Goal: Task Accomplishment & Management: Manage account settings

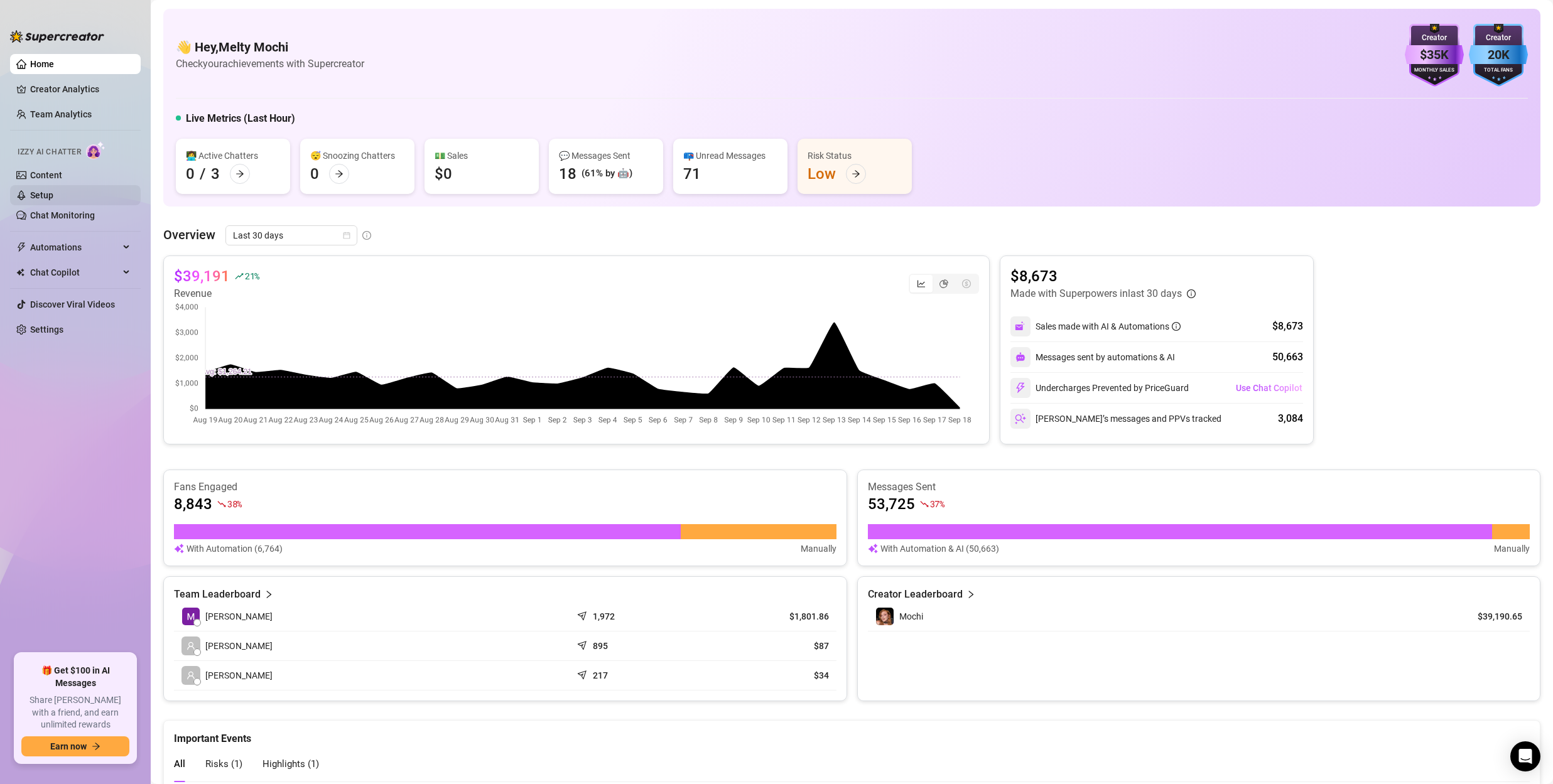
click at [53, 195] on link "Setup" at bounding box center [42, 196] width 24 height 10
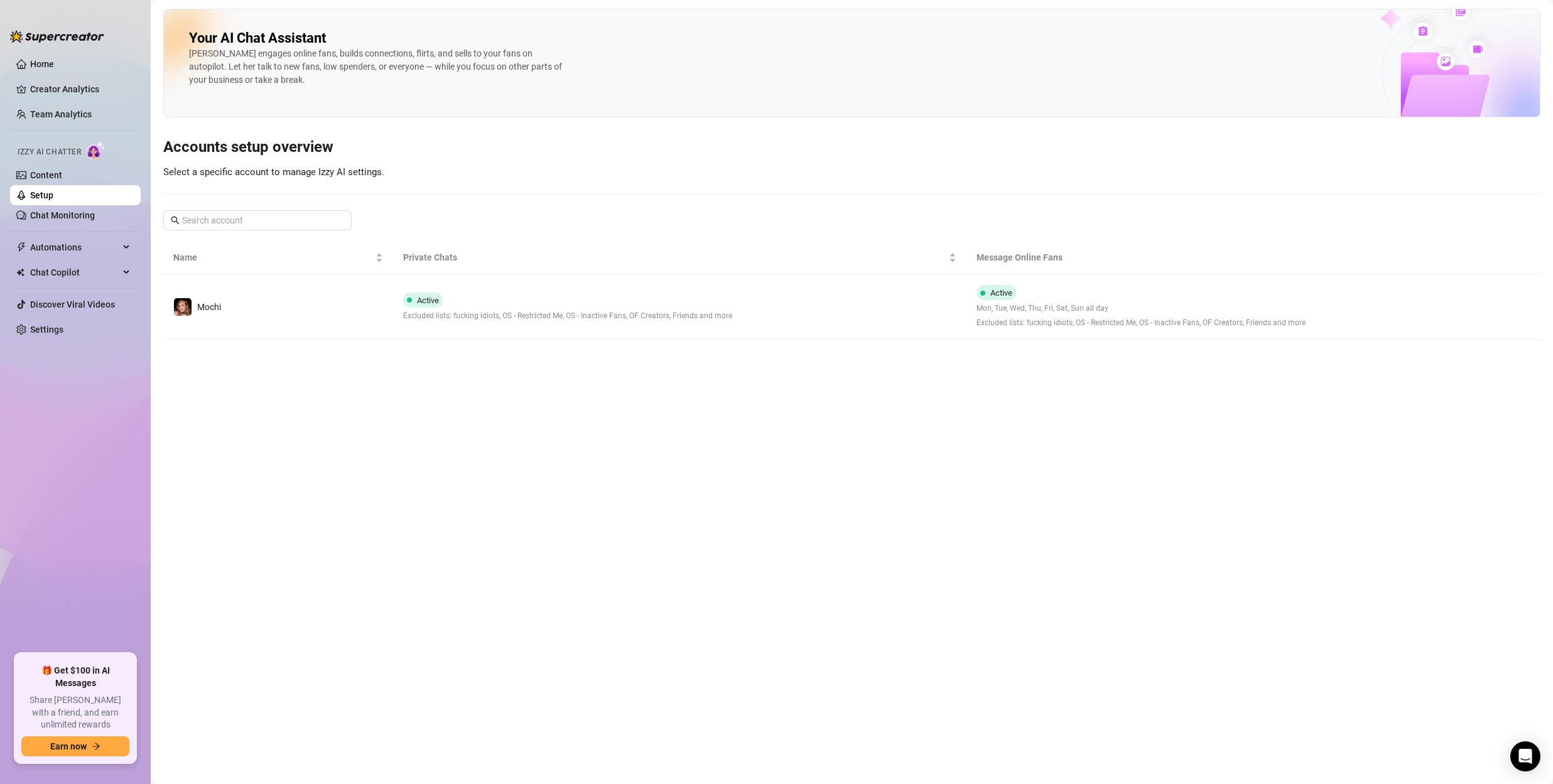
click at [746, 313] on td "Active Excluded lists: fucking idiots, OS - Restricted Me, OS - Inactive Fans, …" at bounding box center [680, 306] width 574 height 64
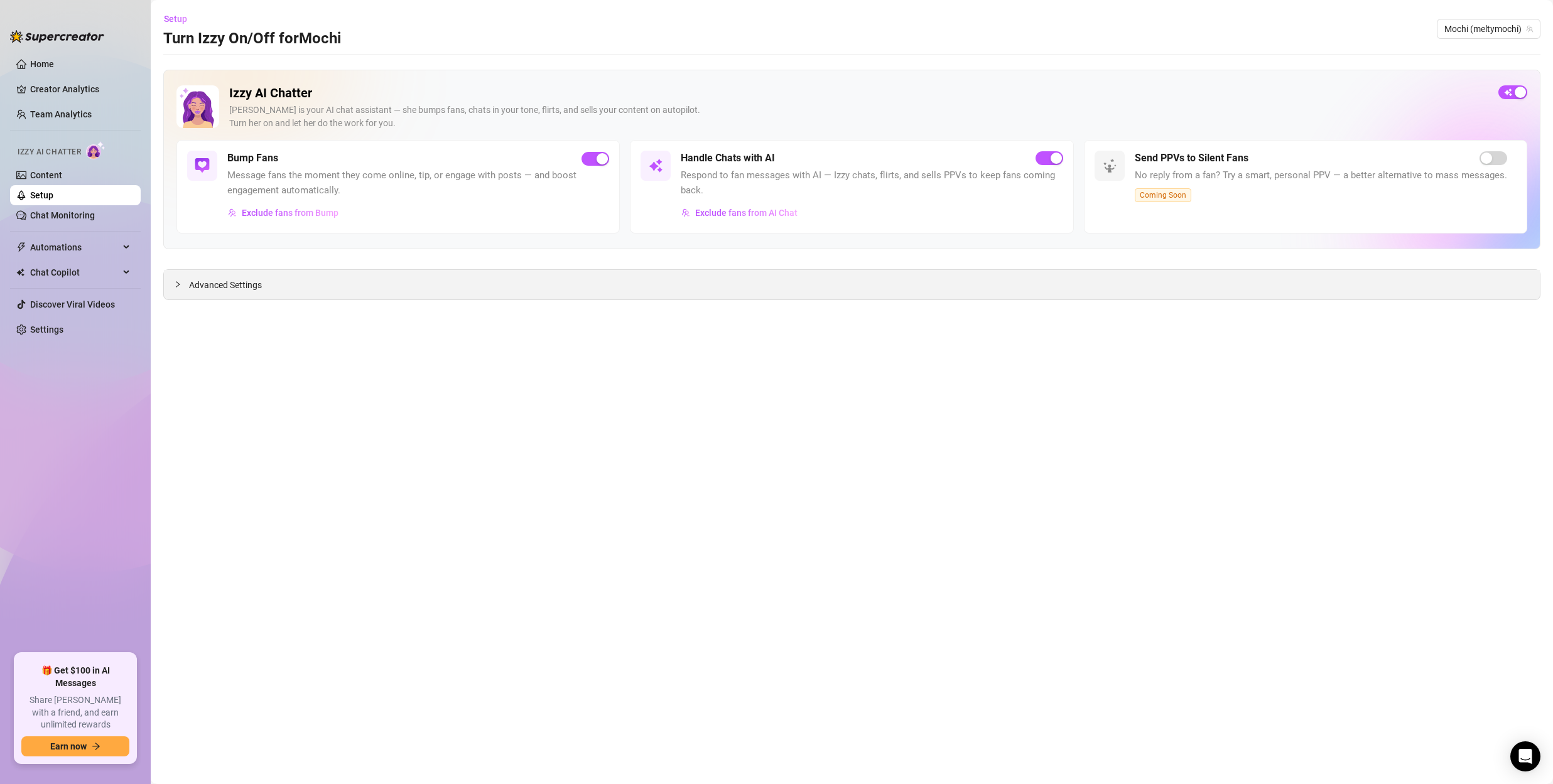
click at [279, 280] on div "Advanced Settings" at bounding box center [852, 284] width 1376 height 30
click at [282, 214] on span "Exclude fans from Bump" at bounding box center [290, 212] width 97 height 10
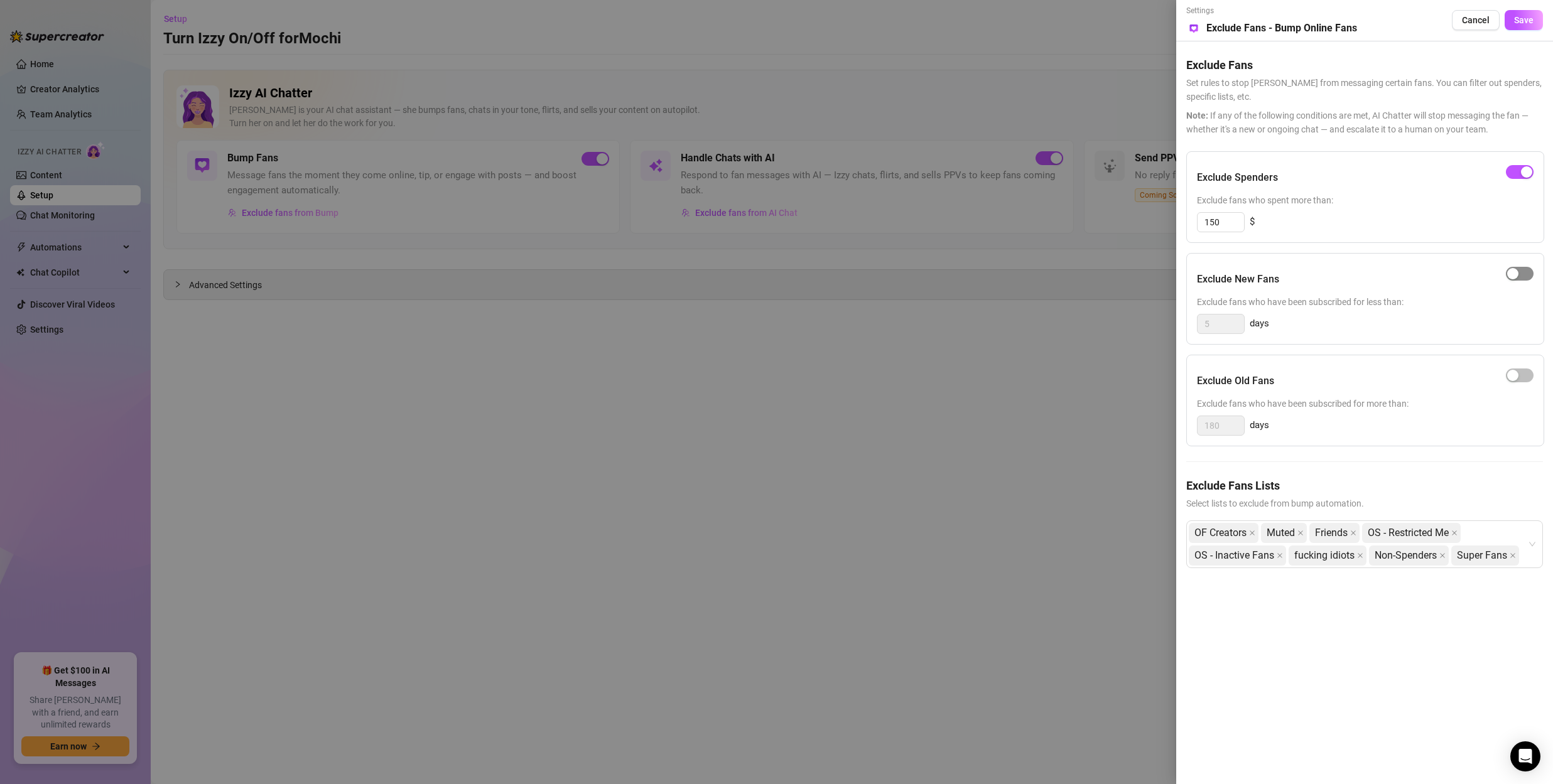
drag, startPoint x: 1518, startPoint y: 274, endPoint x: 1413, endPoint y: 301, distance: 108.4
click at [1517, 274] on div "button" at bounding box center [1512, 273] width 11 height 11
click at [1229, 325] on input "5" at bounding box center [1220, 324] width 46 height 19
click at [1228, 325] on input "5" at bounding box center [1220, 324] width 46 height 19
type input "1"
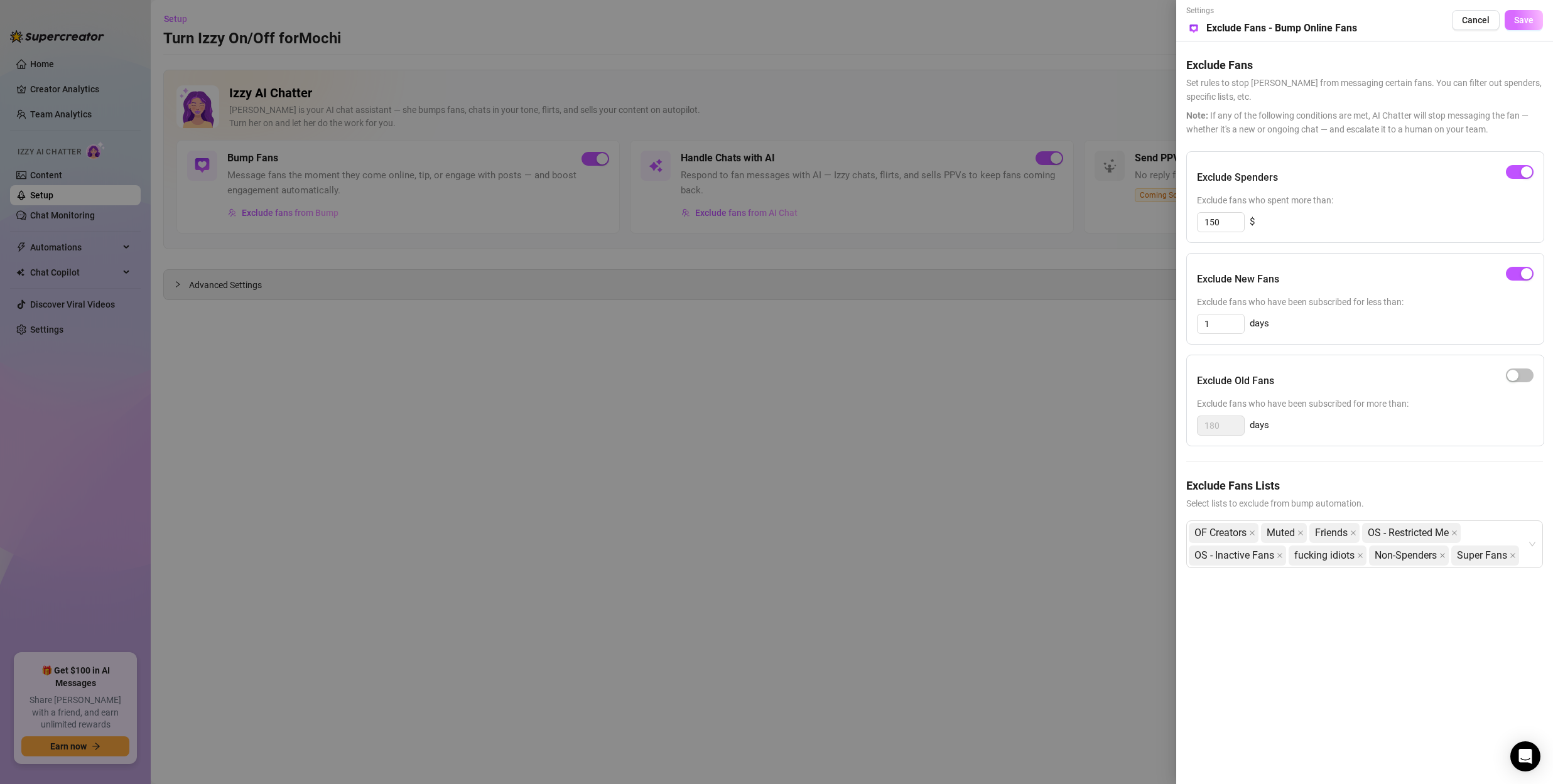
click at [1529, 20] on span "Save" at bounding box center [1524, 20] width 20 height 10
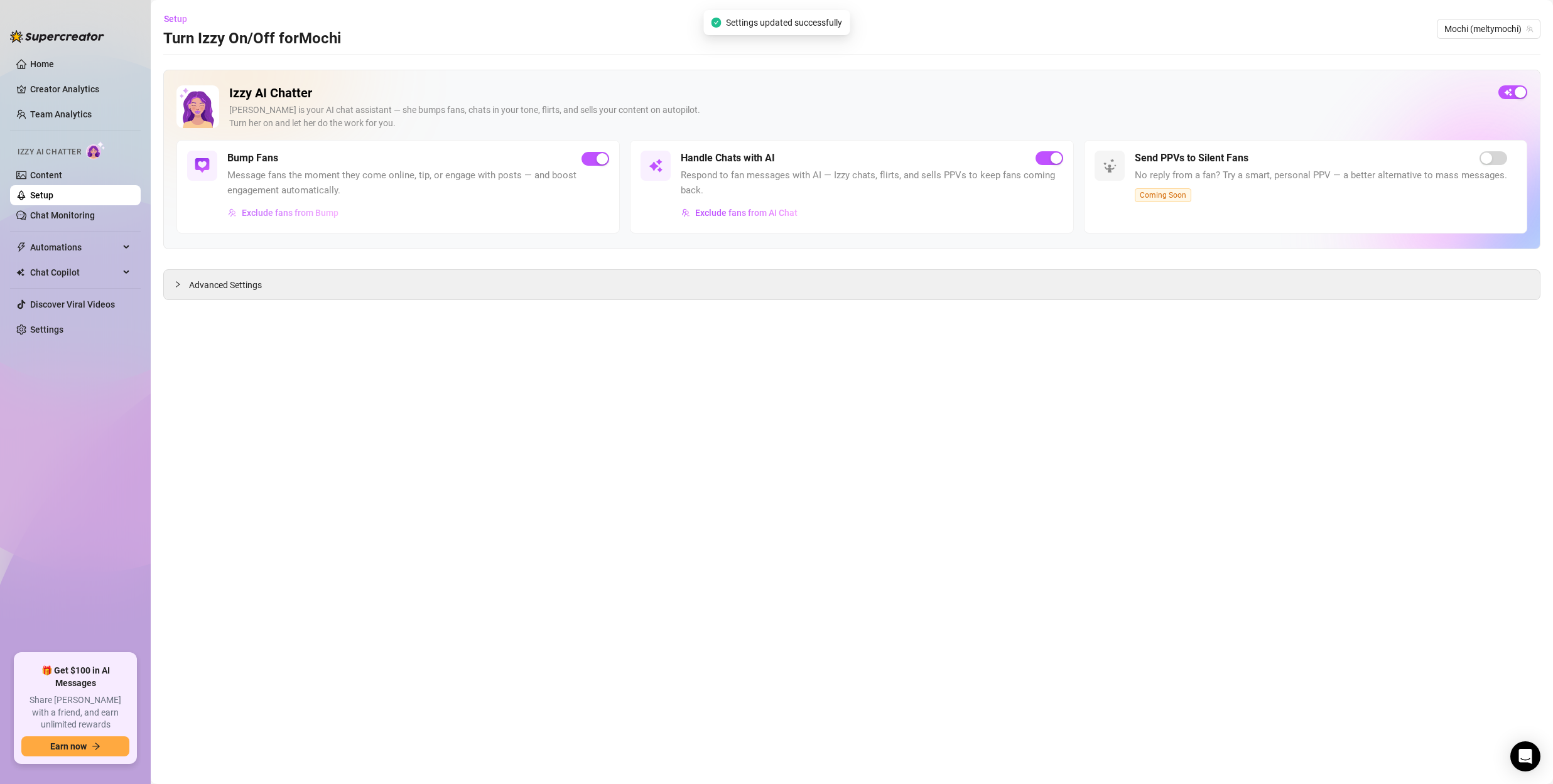
click at [325, 214] on span "Exclude fans from Bump" at bounding box center [290, 212] width 97 height 10
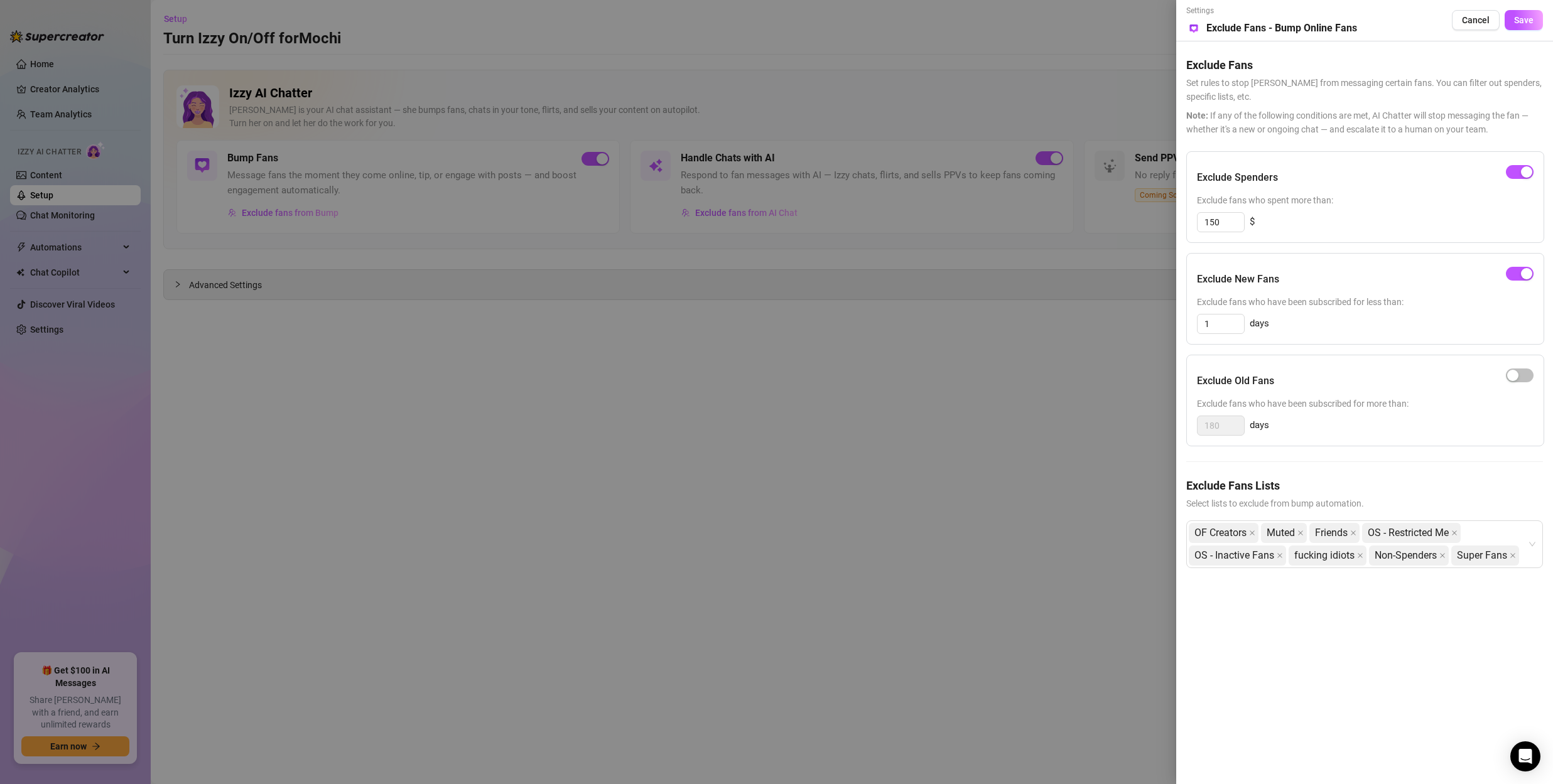
click at [730, 260] on div at bounding box center [776, 392] width 1553 height 784
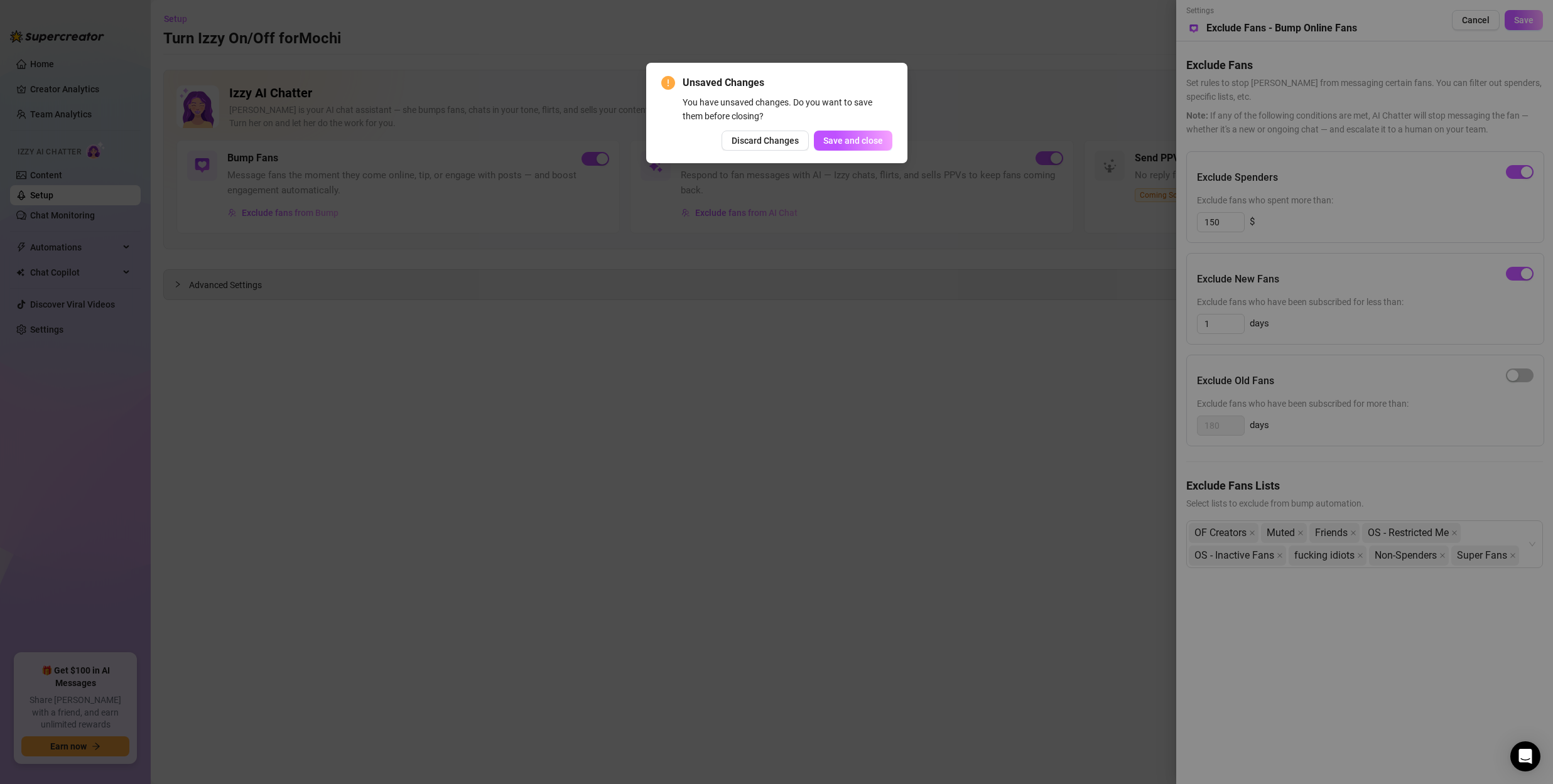
click at [868, 454] on div "Unsaved Changes You have unsaved changes. Do you want to save them before closi…" at bounding box center [776, 392] width 1553 height 784
click at [782, 144] on span "Discard Changes" at bounding box center [766, 140] width 67 height 10
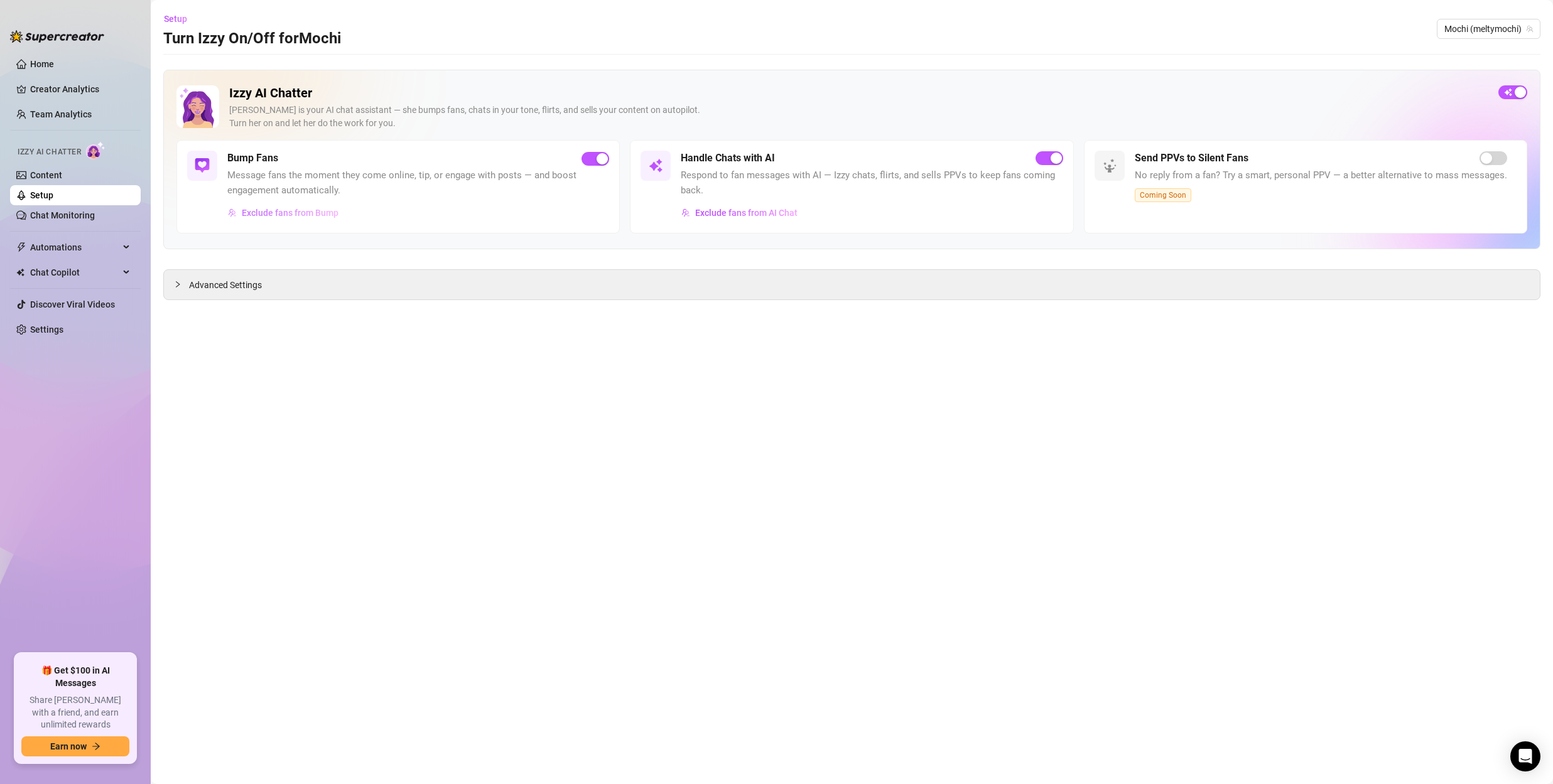
click at [297, 213] on span "Exclude fans from Bump" at bounding box center [290, 212] width 97 height 10
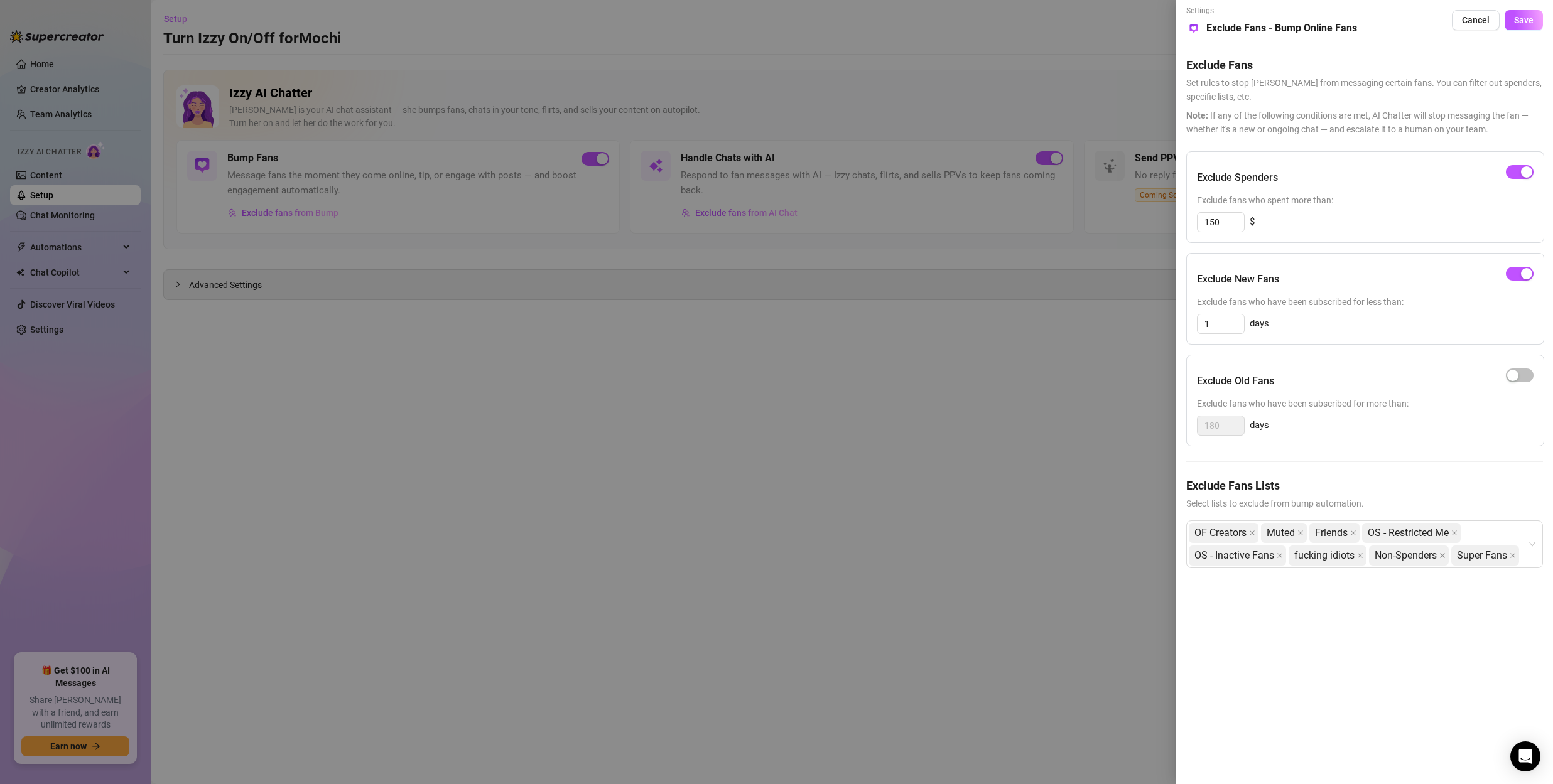
click at [887, 326] on div at bounding box center [776, 392] width 1553 height 784
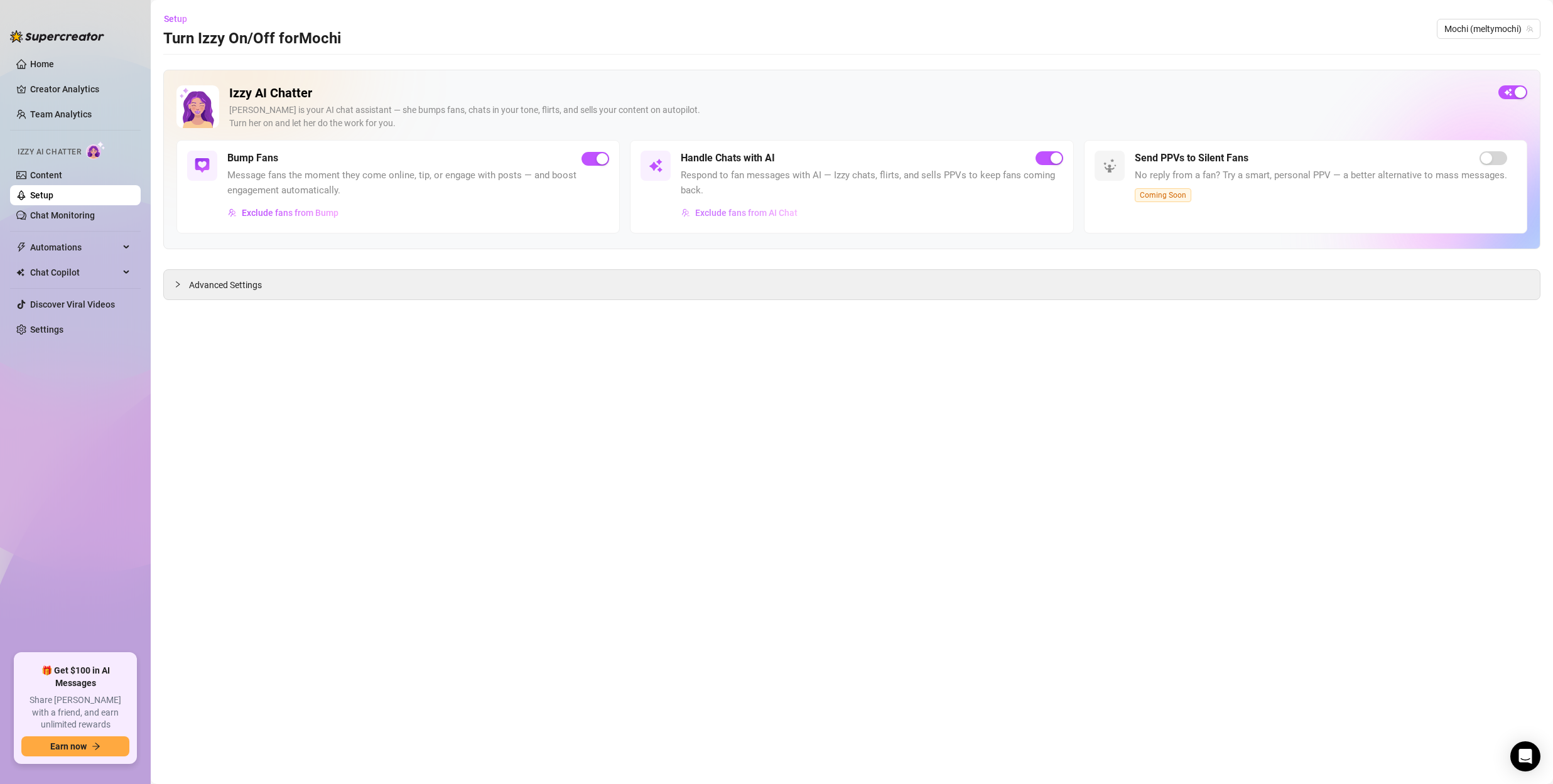
click at [725, 214] on span "Exclude fans from AI Chat" at bounding box center [747, 212] width 103 height 10
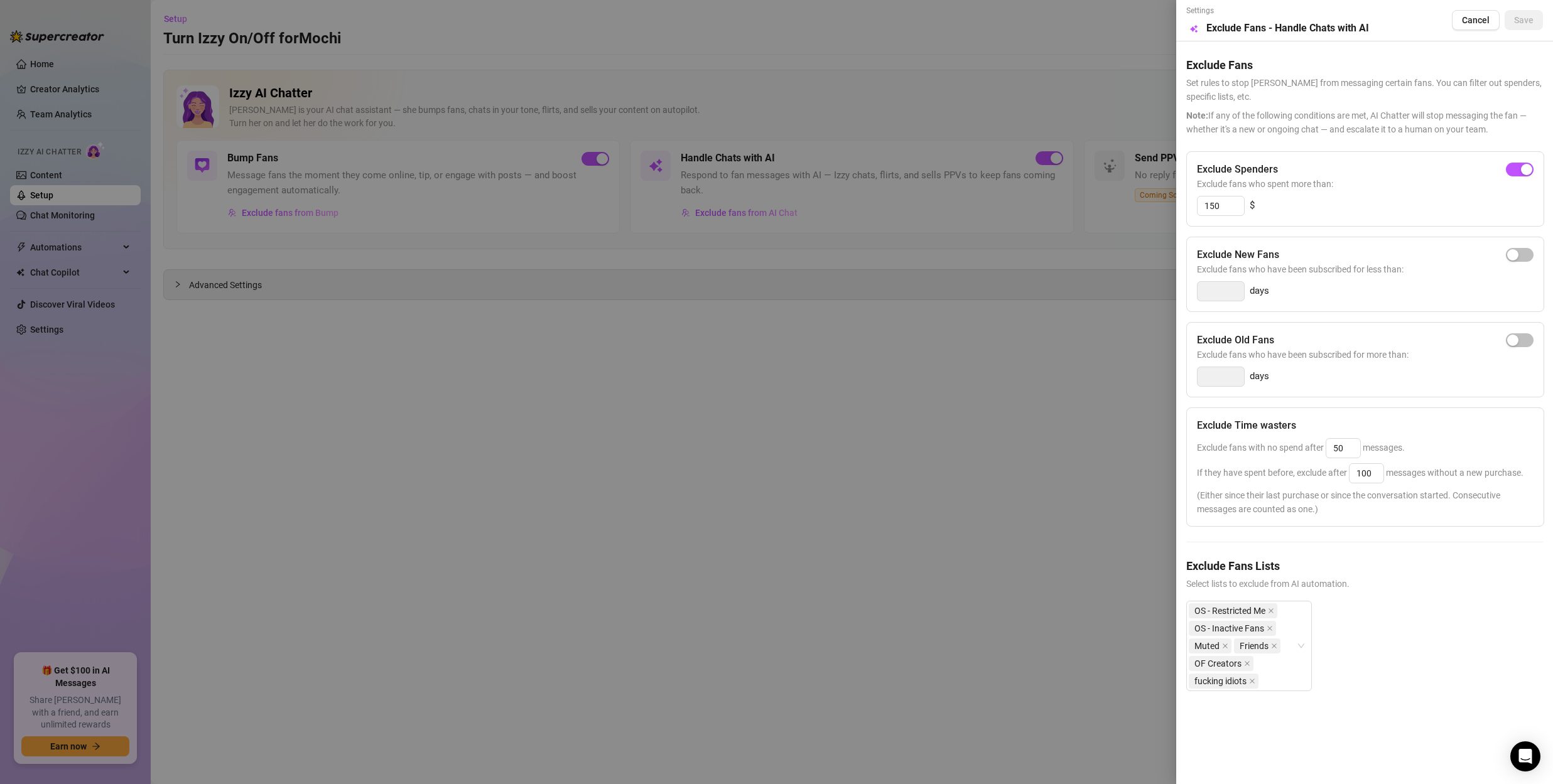
click at [1143, 327] on div at bounding box center [776, 392] width 1553 height 784
